Goal: Task Accomplishment & Management: Manage account settings

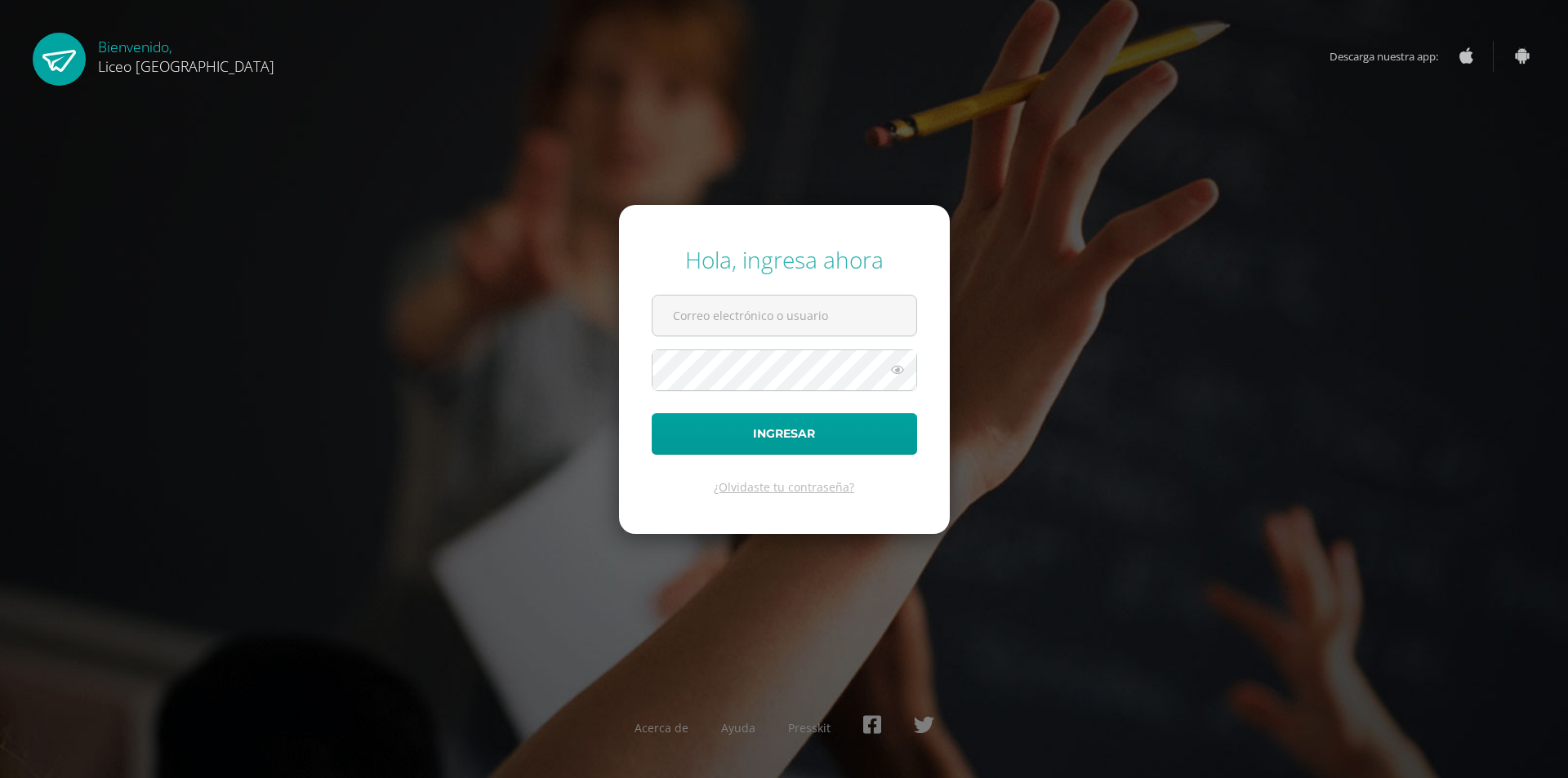
type input "20191000"
click at [896, 372] on icon at bounding box center [897, 369] width 21 height 19
click at [724, 432] on button "Ingresar" at bounding box center [784, 434] width 266 height 42
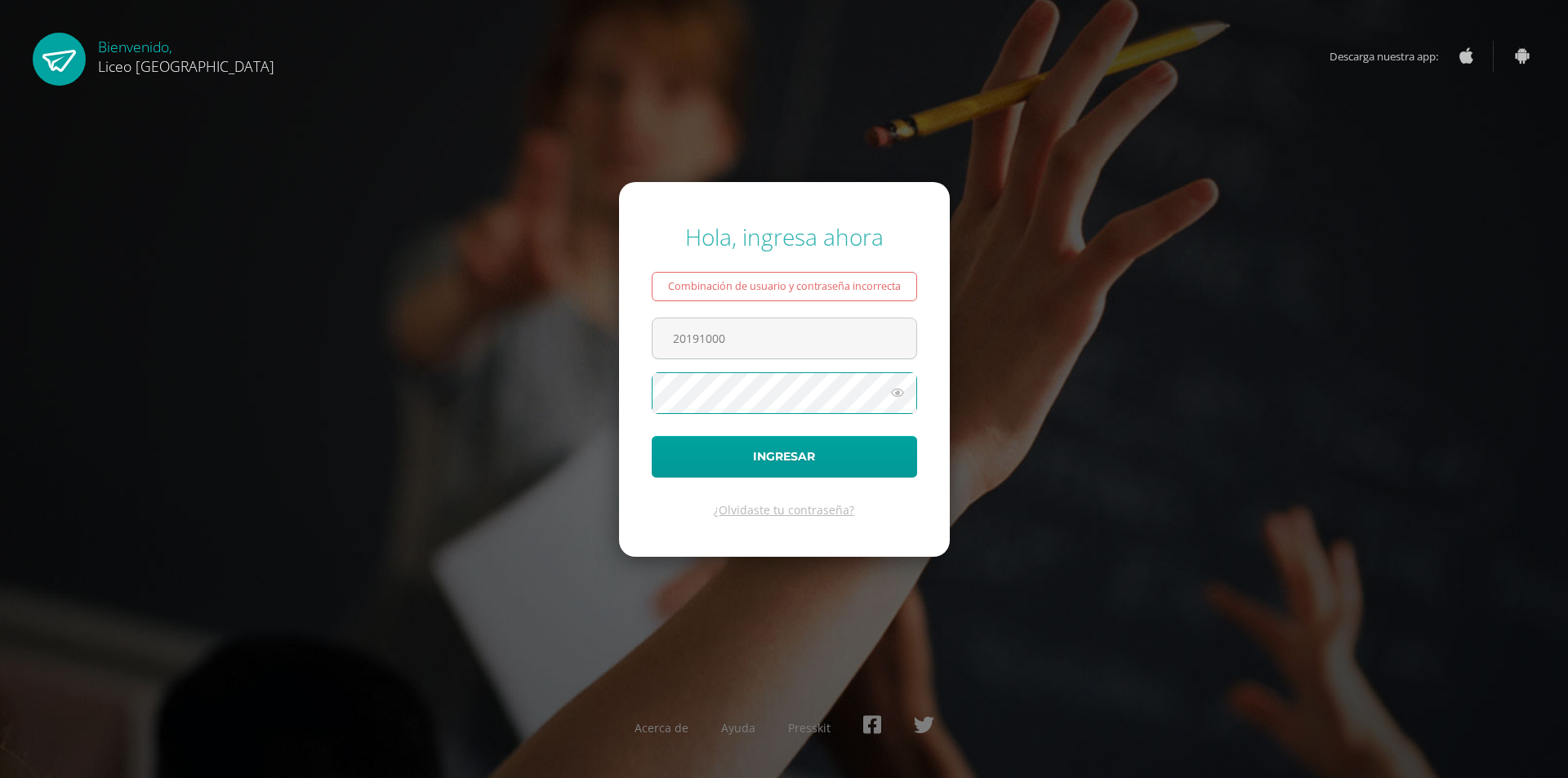
click at [1417, 195] on div "Hola, ingresa ahora Combinación de usuario y contraseña incorrecta 20191000 Ing…" at bounding box center [784, 389] width 1581 height 778
